Goal: Information Seeking & Learning: Learn about a topic

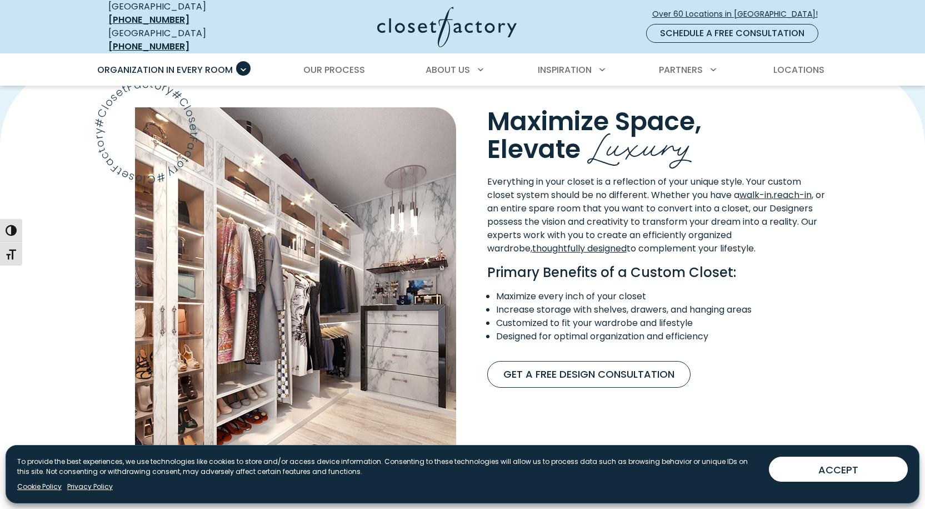
scroll to position [945, 0]
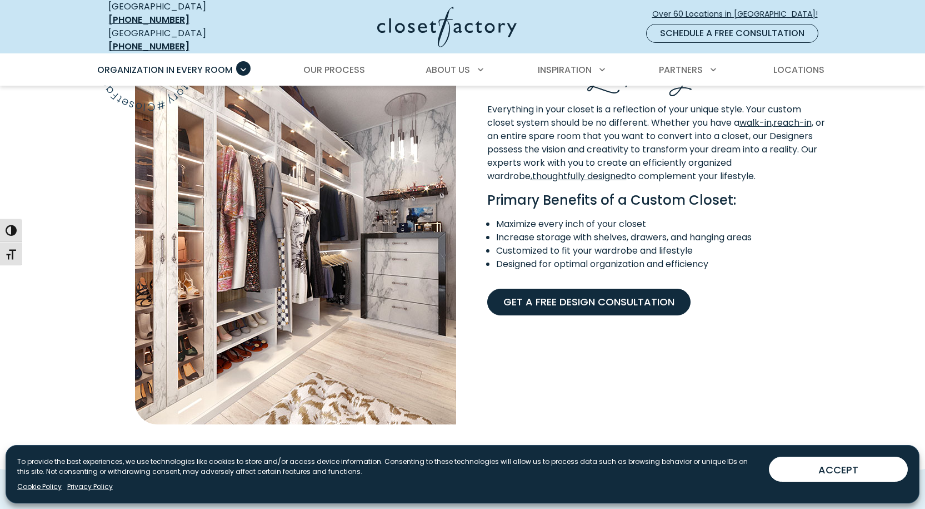
click at [639, 295] on link "Get A Free Design Consultation" at bounding box center [588, 301] width 203 height 27
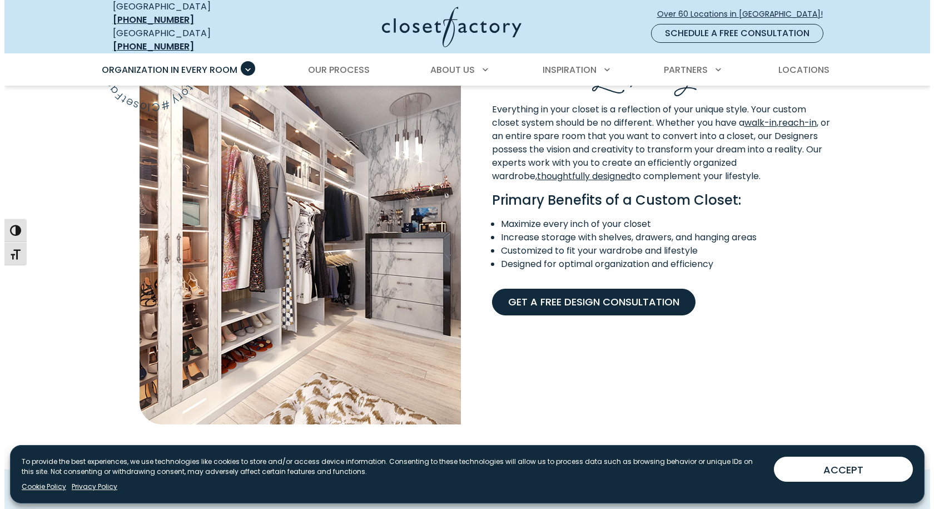
scroll to position [945, 0]
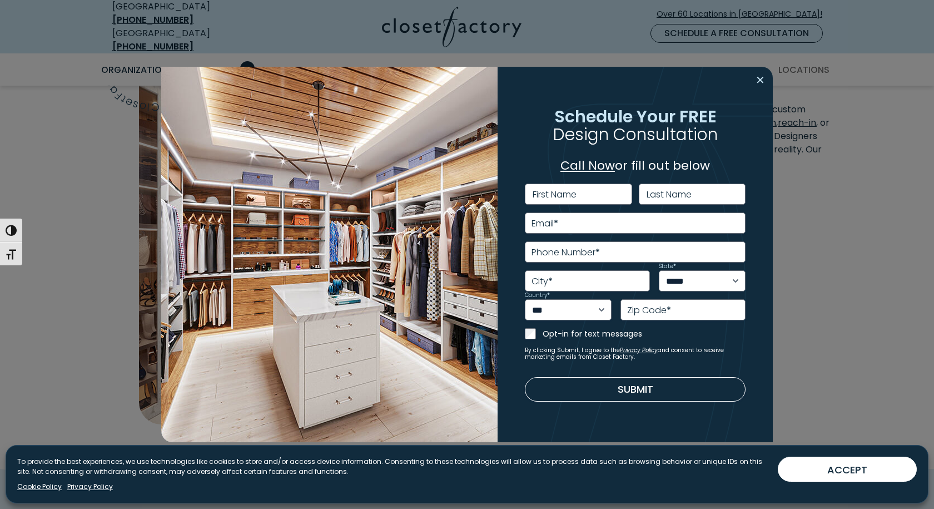
click at [759, 82] on button "Close modal" at bounding box center [760, 80] width 16 height 18
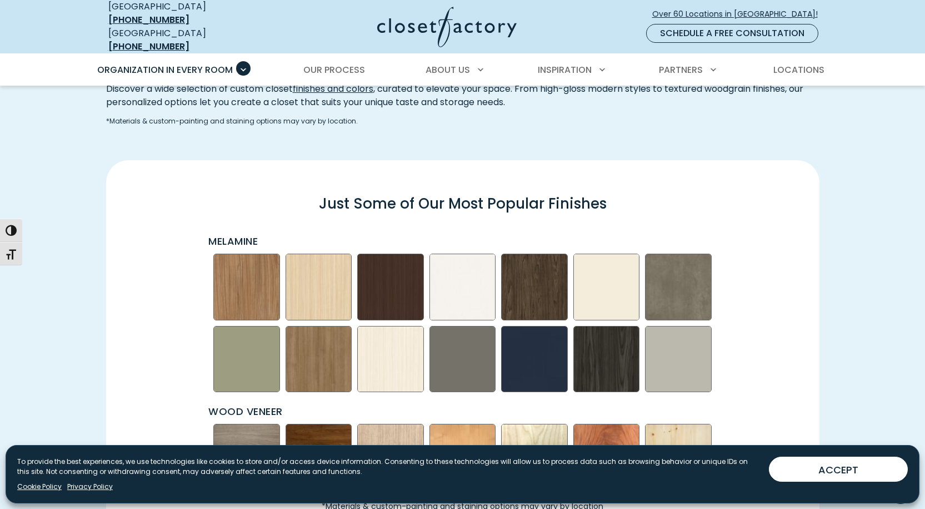
scroll to position [1445, 0]
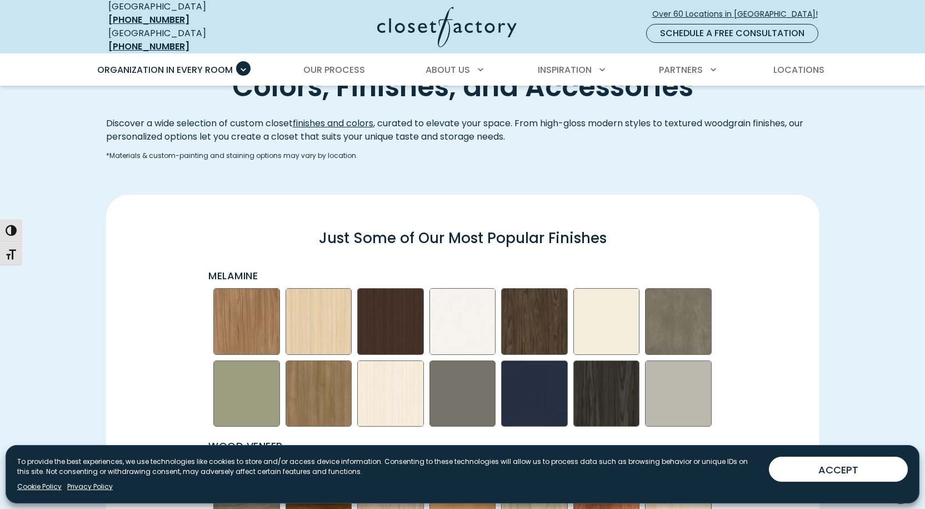
click at [382, 322] on img "Swatch Grid" at bounding box center [390, 321] width 67 height 67
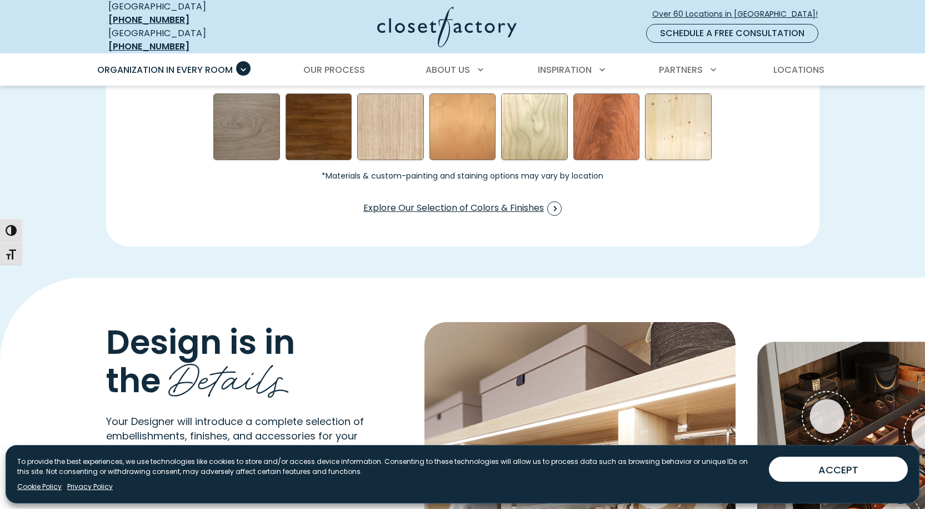
scroll to position [1802, 0]
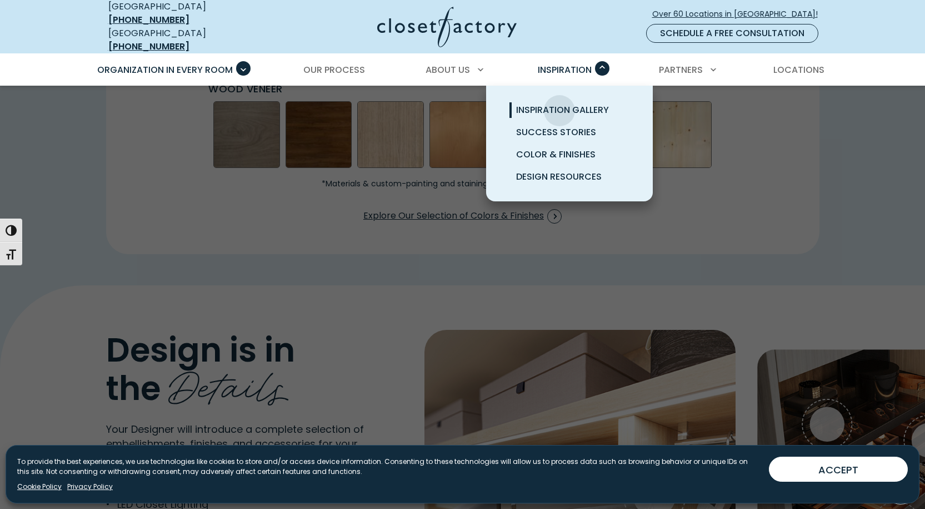
click at [560, 103] on span "Inspiration Gallery" at bounding box center [562, 109] width 93 height 13
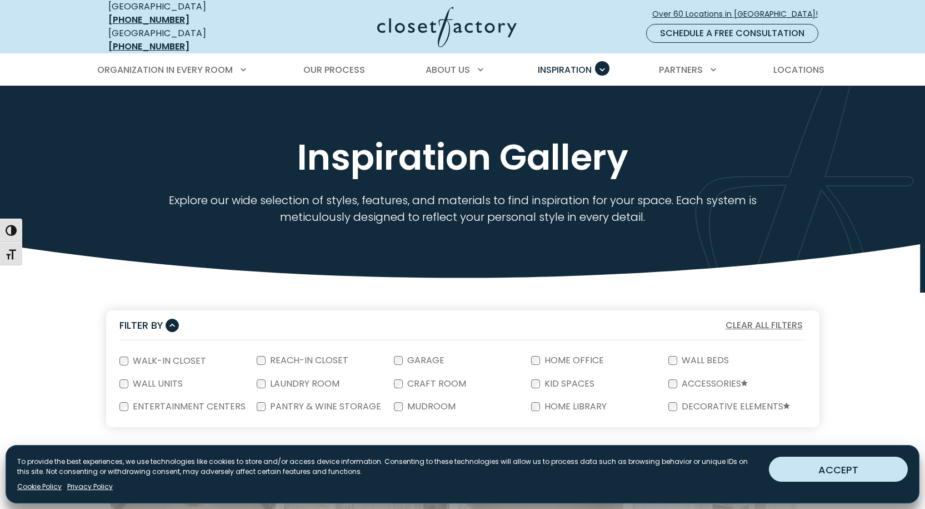
click at [813, 471] on button "ACCEPT" at bounding box center [838, 468] width 139 height 25
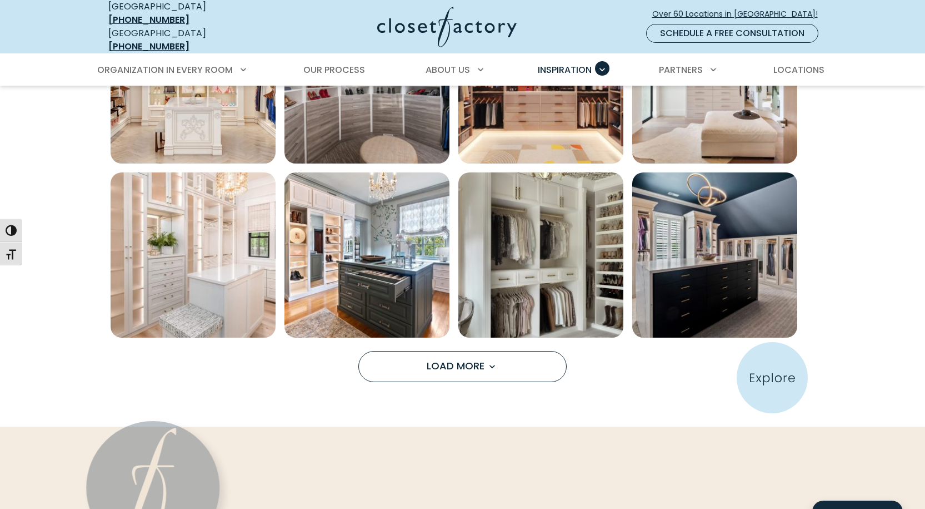
scroll to position [834, 0]
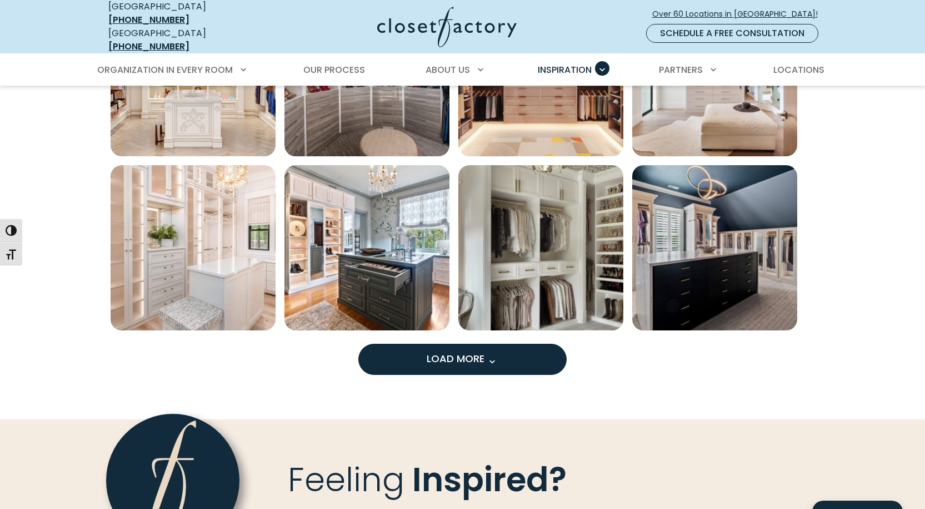
click at [476, 351] on span "Load More" at bounding box center [463, 358] width 72 height 14
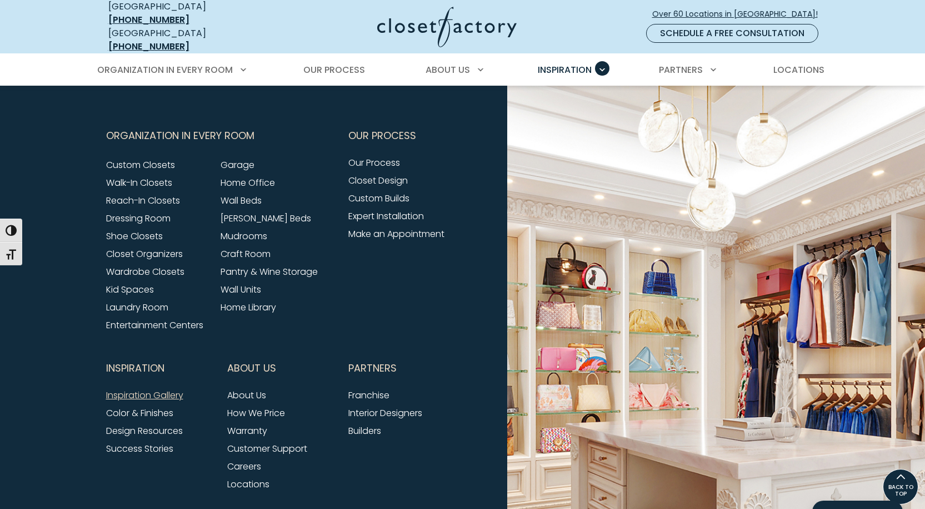
scroll to position [1845, 0]
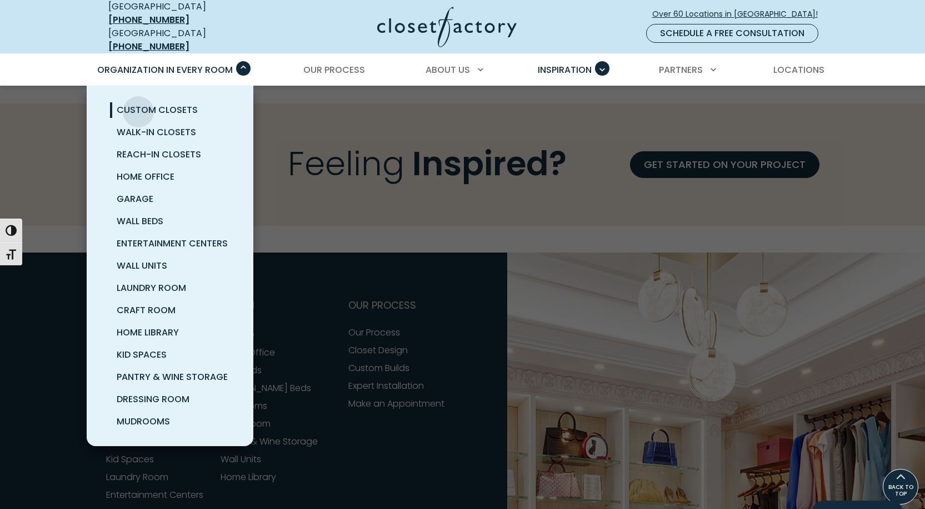
click at [138, 103] on span "Custom Closets" at bounding box center [157, 109] width 81 height 13
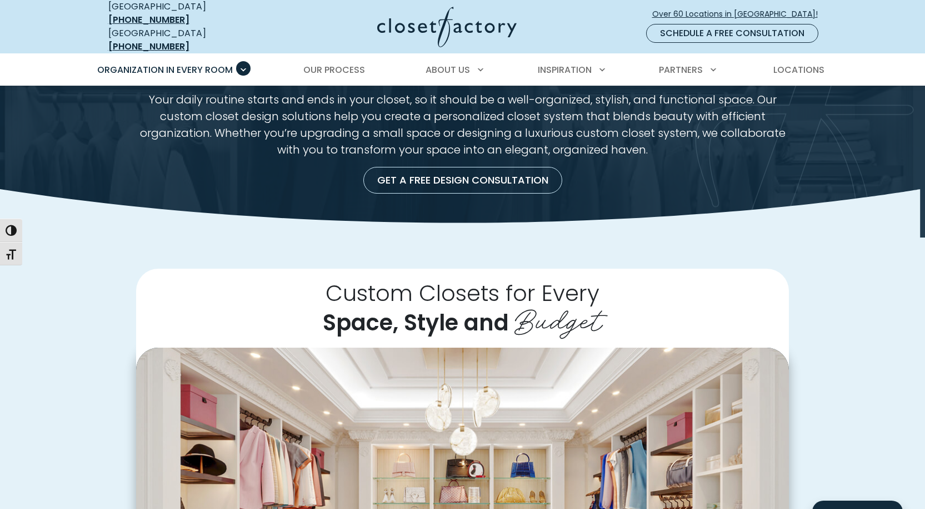
scroll to position [222, 0]
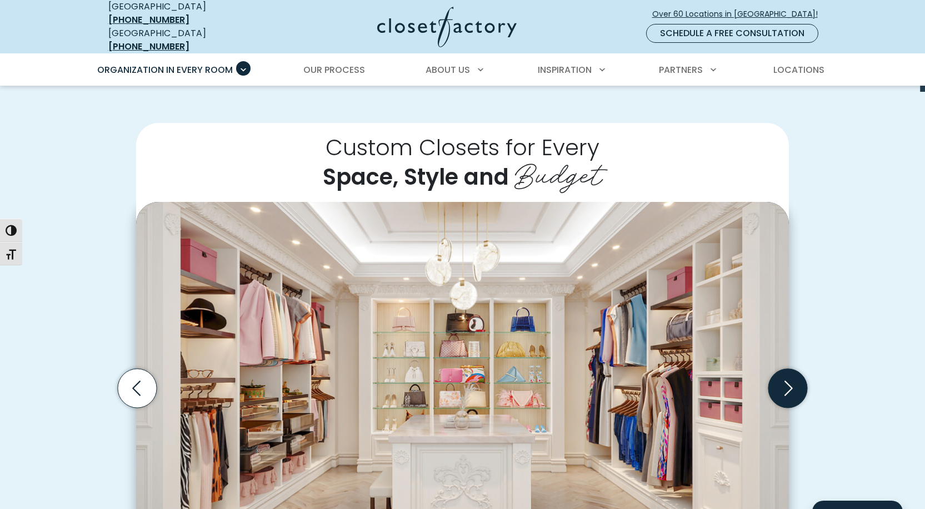
click at [782, 381] on icon "Next slide" at bounding box center [788, 387] width 39 height 39
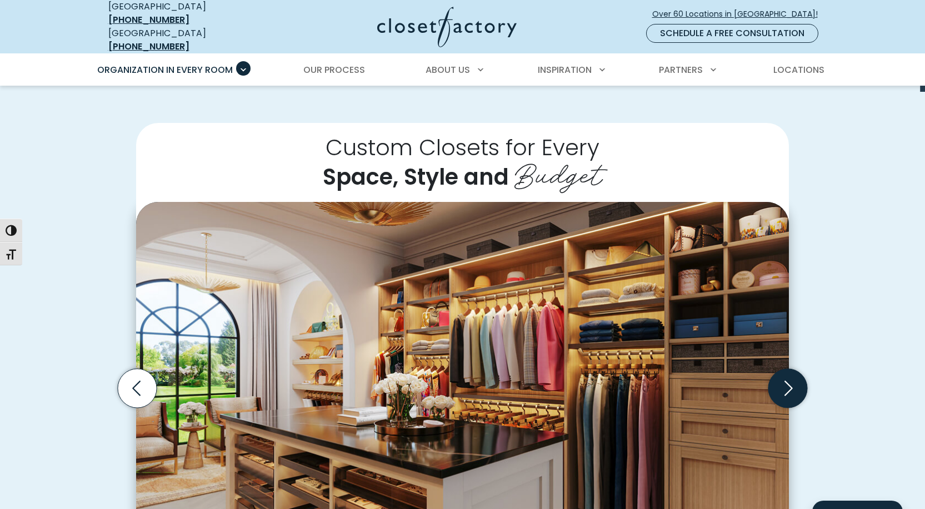
click at [782, 381] on icon "Next slide" at bounding box center [788, 387] width 39 height 39
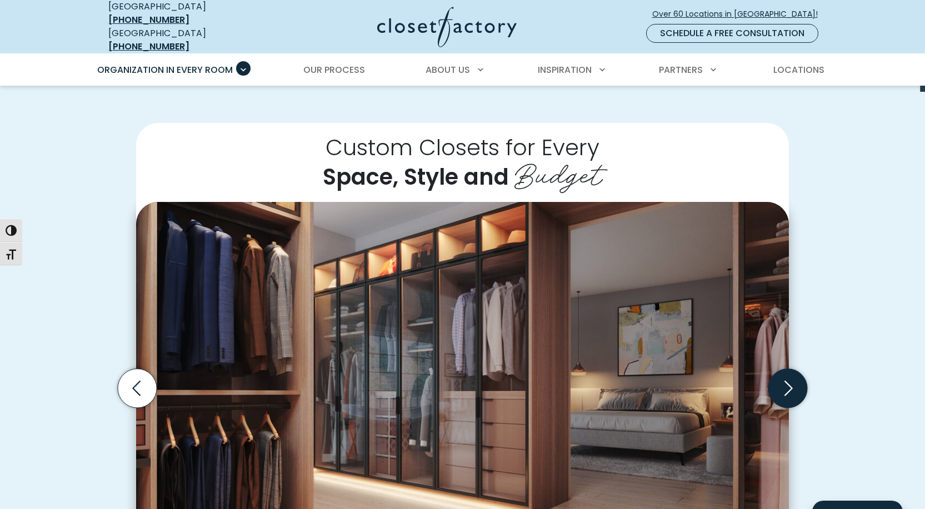
click at [782, 381] on icon "Next slide" at bounding box center [788, 387] width 39 height 39
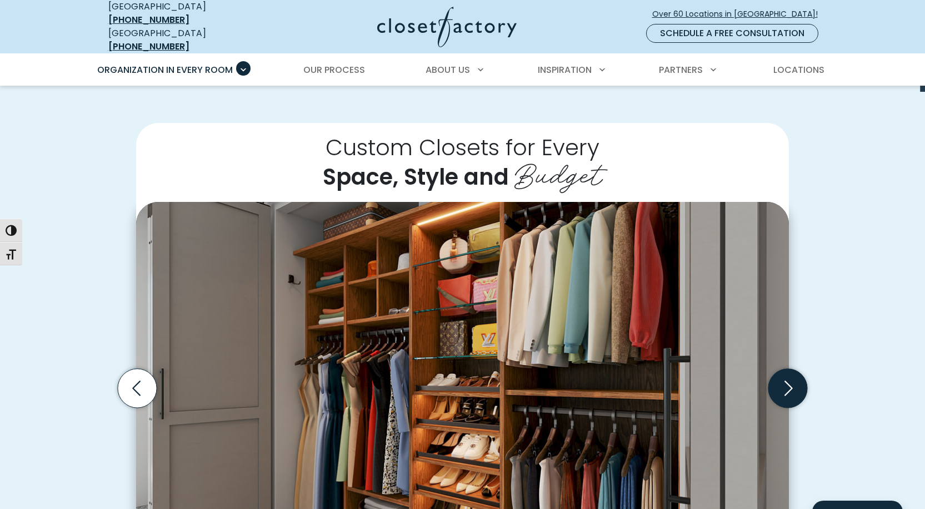
click at [782, 381] on icon "Next slide" at bounding box center [788, 387] width 39 height 39
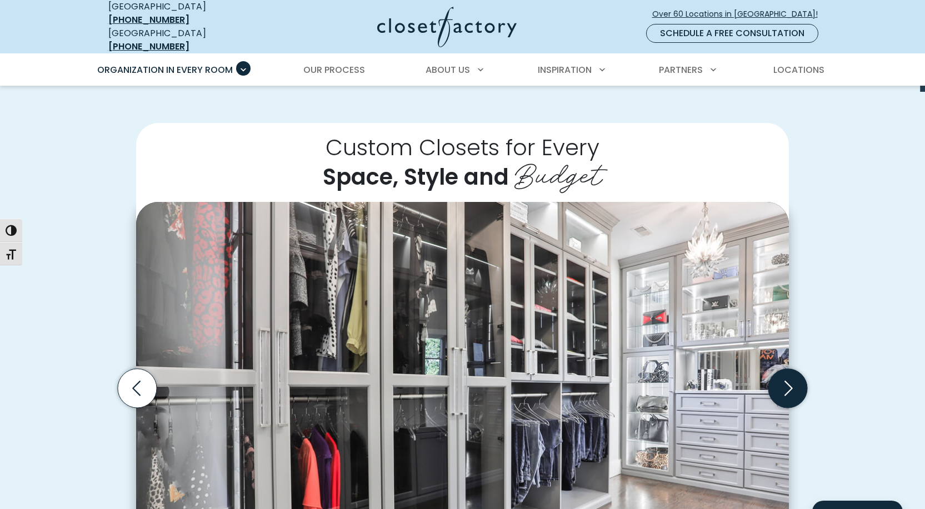
click at [782, 381] on icon "Next slide" at bounding box center [788, 387] width 39 height 39
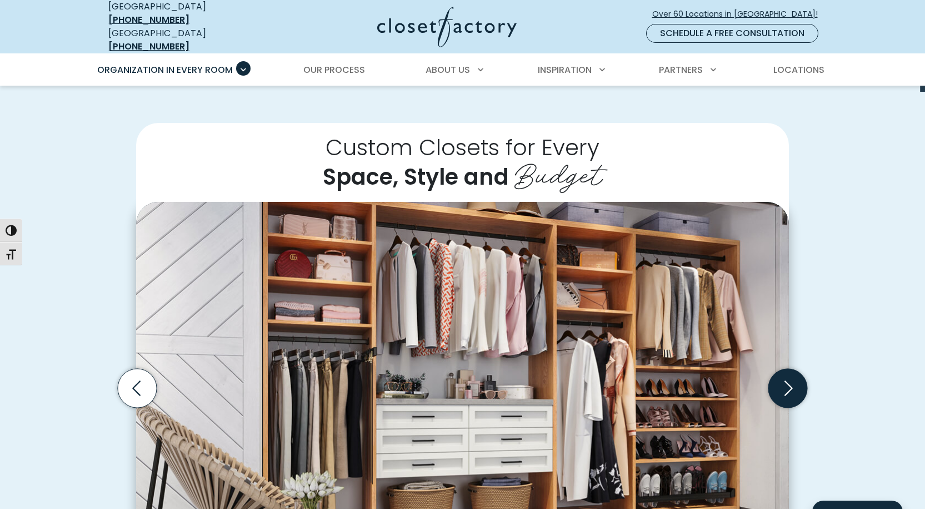
click at [780, 388] on icon "Next slide" at bounding box center [788, 387] width 39 height 39
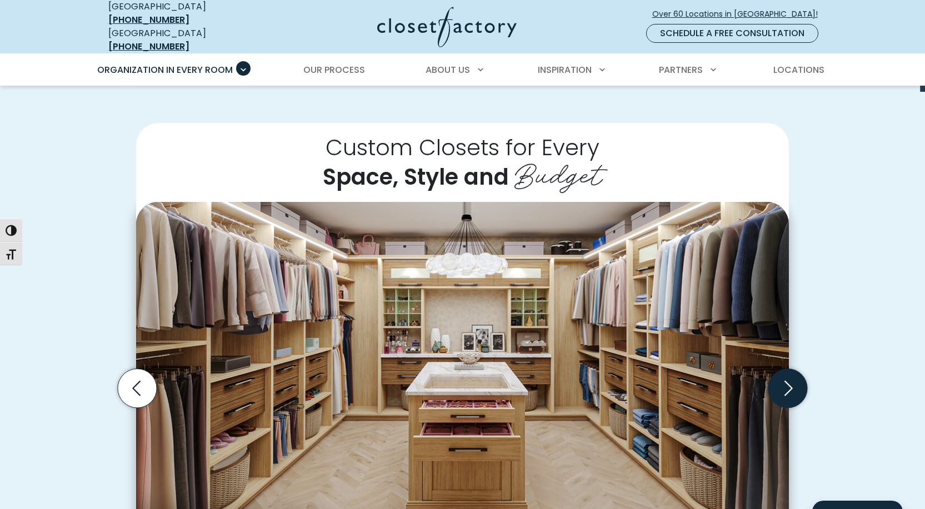
click at [779, 388] on icon "Next slide" at bounding box center [788, 387] width 39 height 39
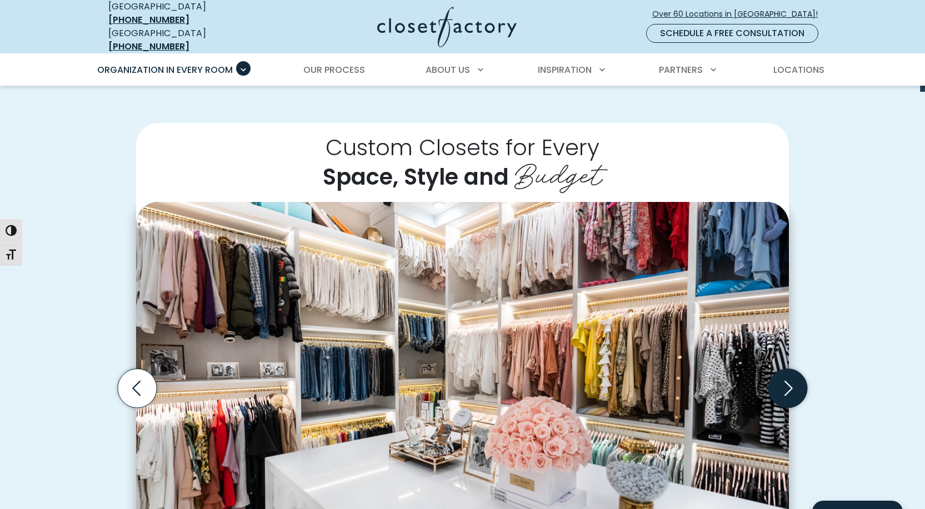
click at [776, 388] on icon "Next slide" at bounding box center [788, 387] width 39 height 39
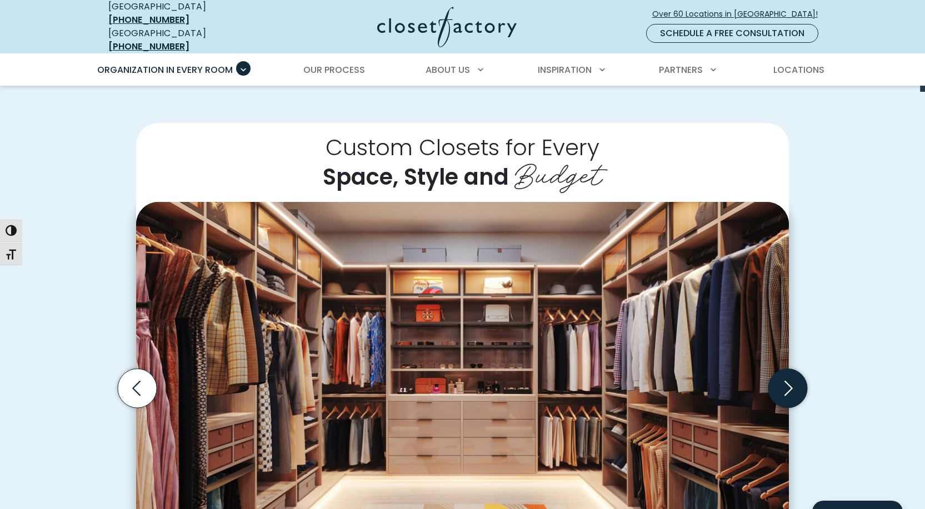
click at [775, 389] on icon "Next slide" at bounding box center [788, 387] width 39 height 39
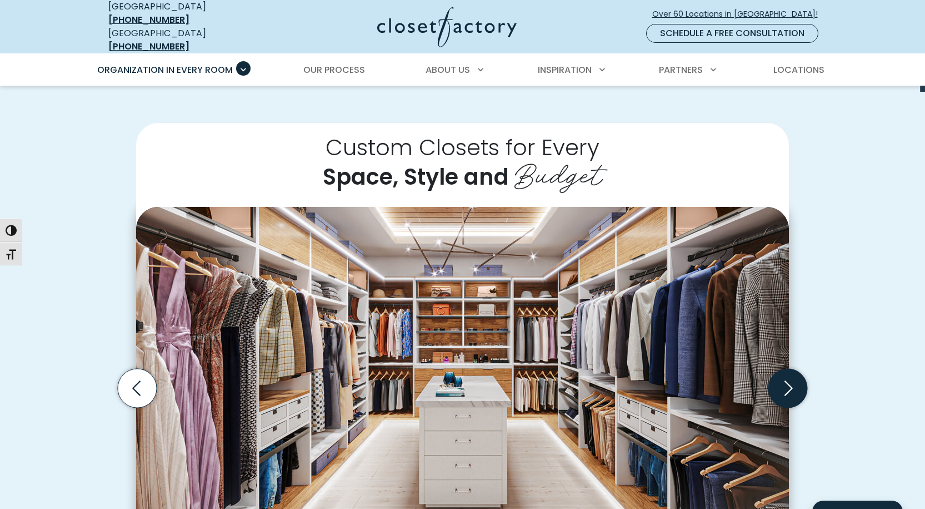
click at [775, 390] on icon "Next slide" at bounding box center [788, 387] width 39 height 39
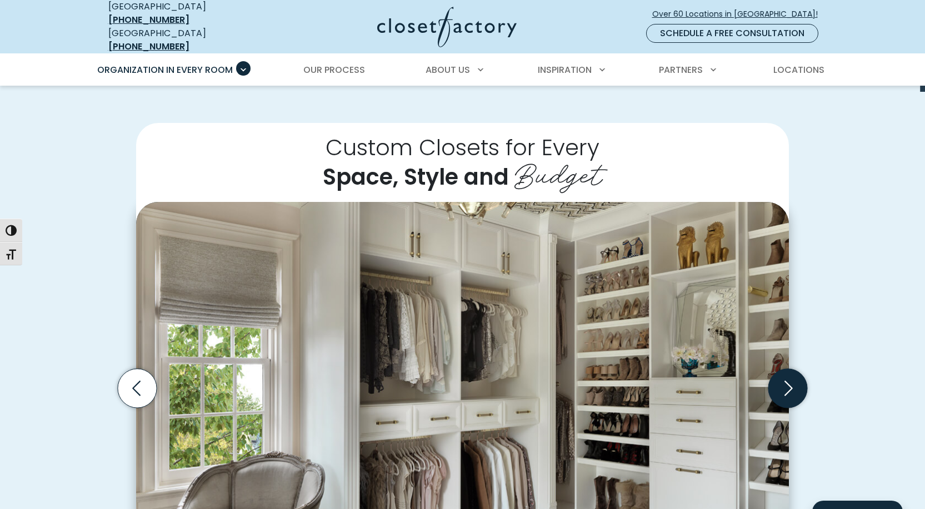
click at [773, 391] on icon "Next slide" at bounding box center [788, 387] width 39 height 39
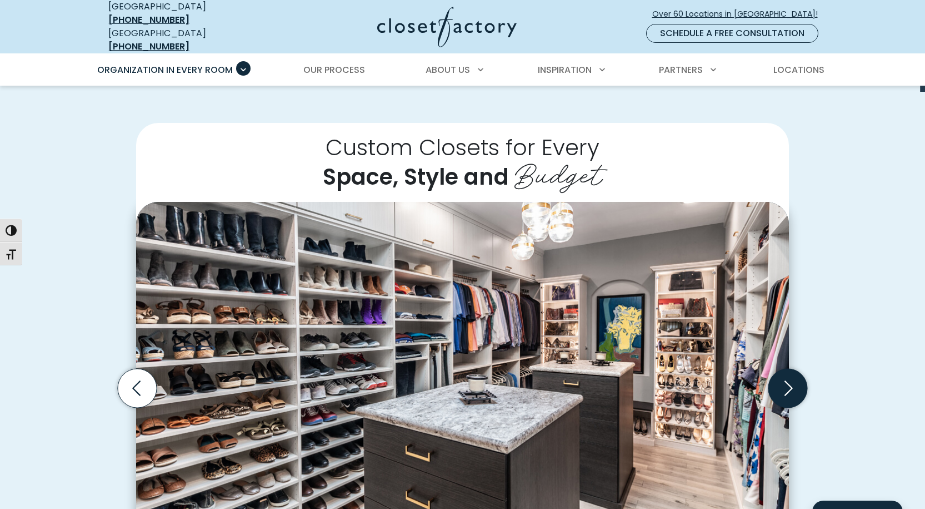
click at [773, 391] on icon "Next slide" at bounding box center [788, 387] width 39 height 39
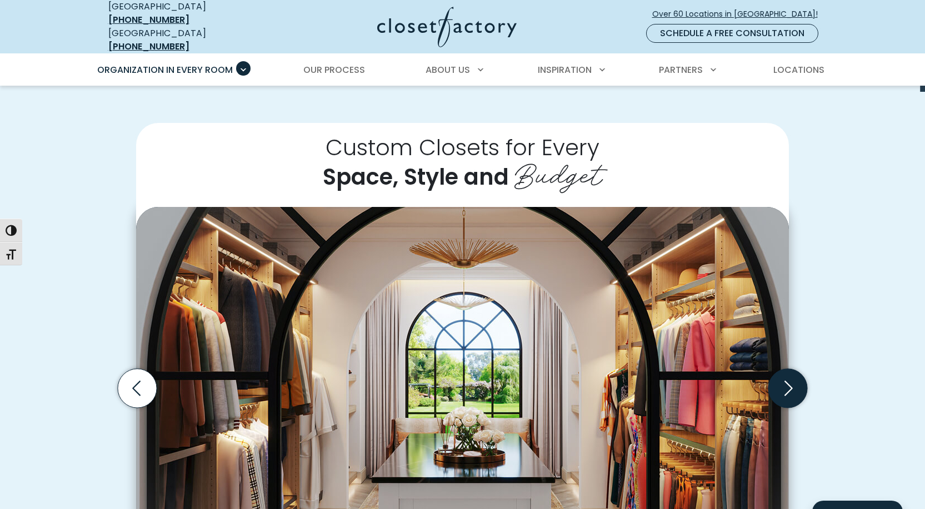
click at [773, 391] on icon "Next slide" at bounding box center [788, 387] width 39 height 39
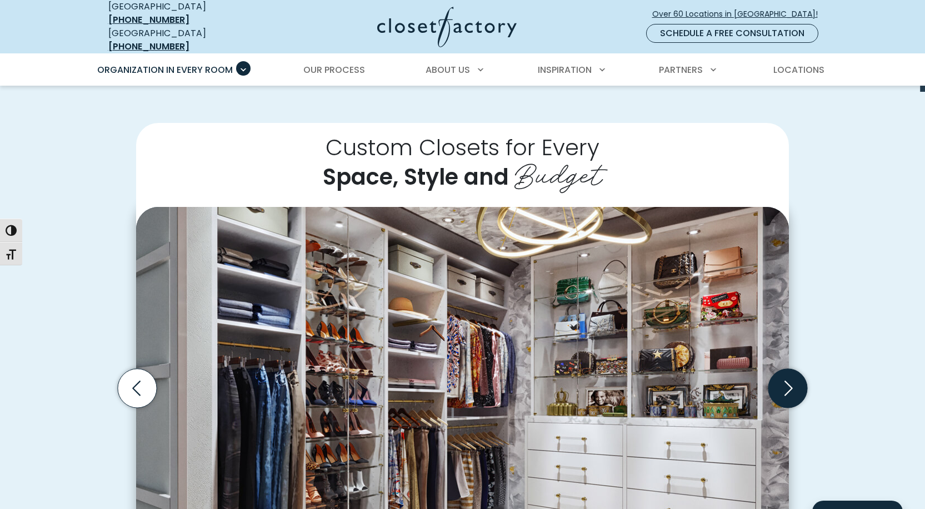
click at [773, 391] on icon "Next slide" at bounding box center [788, 387] width 39 height 39
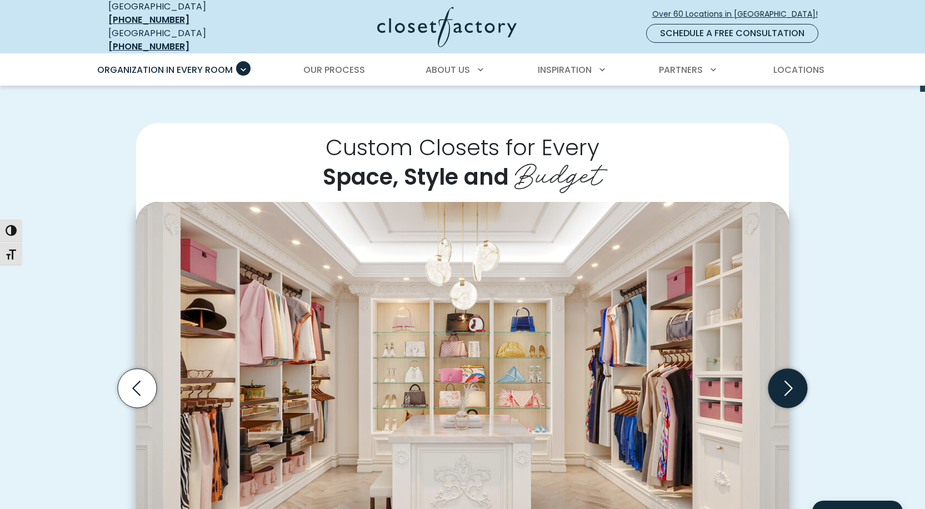
click at [775, 385] on icon "Next slide" at bounding box center [788, 387] width 39 height 39
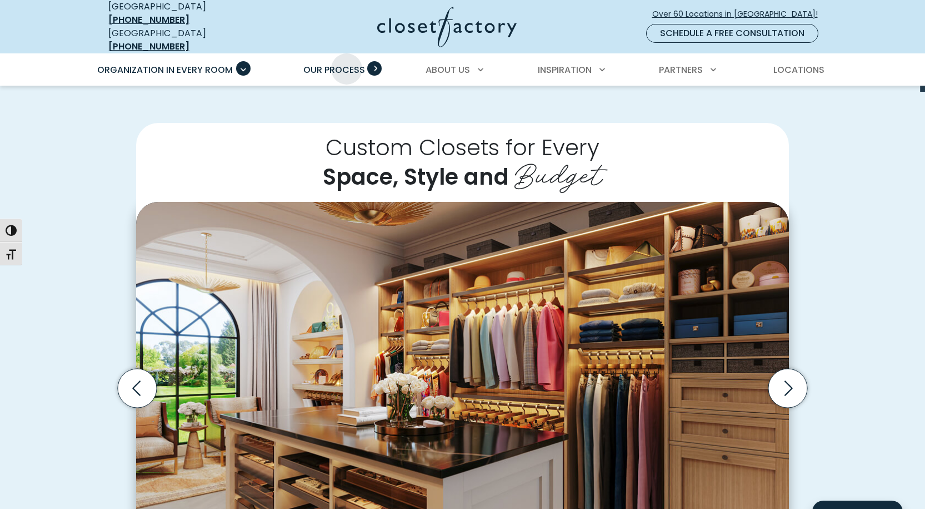
click at [347, 63] on span "Our Process" at bounding box center [334, 69] width 62 height 13
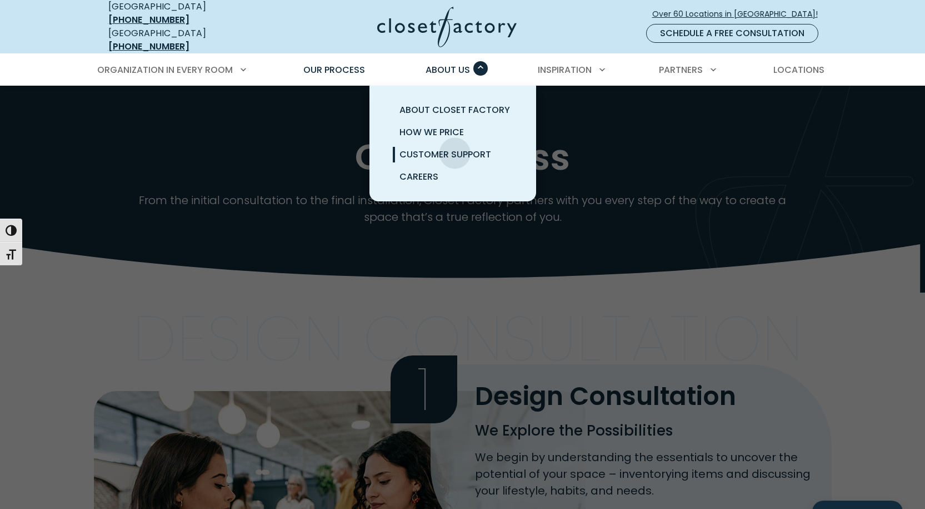
click at [455, 148] on span "Customer Support" at bounding box center [446, 154] width 92 height 13
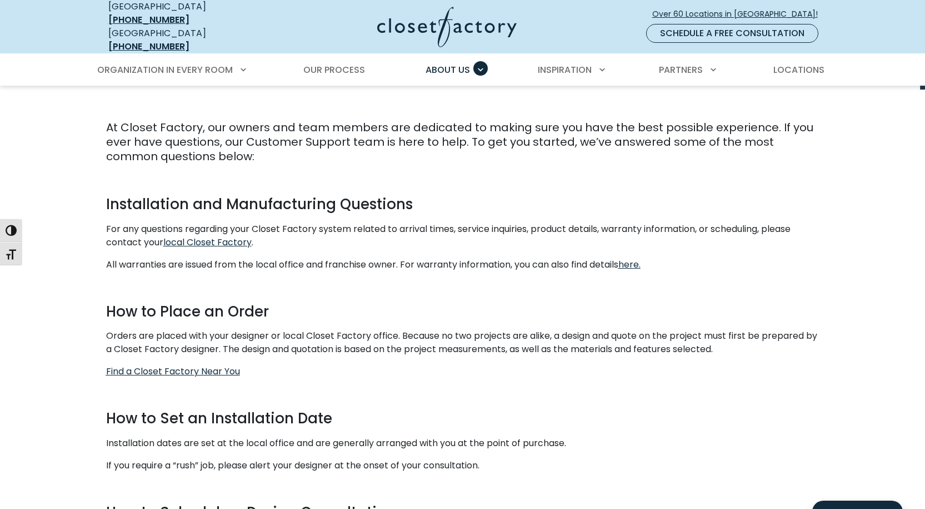
scroll to position [222, 0]
